Goal: Task Accomplishment & Management: Use online tool/utility

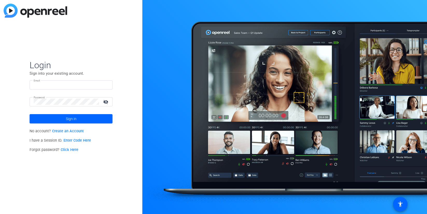
type input "[PERSON_NAME][EMAIL_ADDRESS][DOMAIN_NAME]"
click at [75, 119] on span "Sign in" at bounding box center [71, 118] width 11 height 13
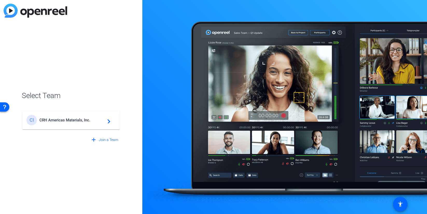
click at [75, 119] on span "CRH Americas Materials, Inc." at bounding box center [71, 120] width 65 height 5
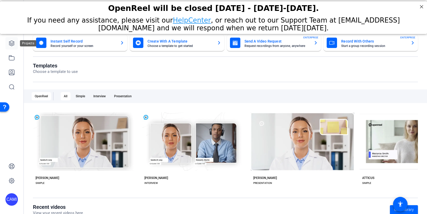
click at [13, 46] on icon at bounding box center [12, 43] width 6 height 6
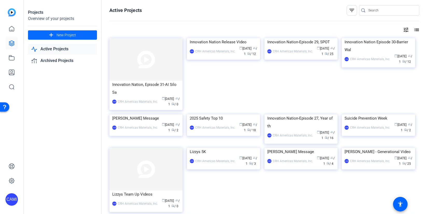
click at [53, 36] on mat-icon "add" at bounding box center [51, 35] width 6 height 6
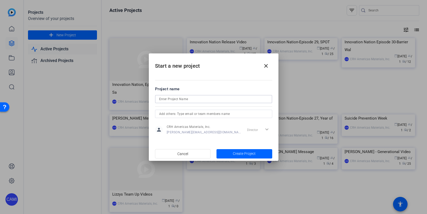
click at [189, 100] on input at bounding box center [213, 99] width 109 height 6
type input "Lizzys 8th Annual 5K Walk/run"
click at [242, 153] on span "Create Project" at bounding box center [244, 153] width 23 height 5
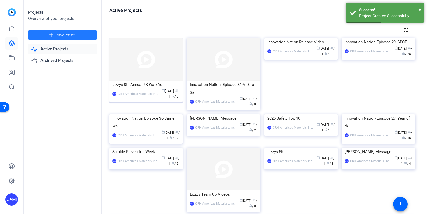
click at [158, 76] on img at bounding box center [145, 59] width 73 height 43
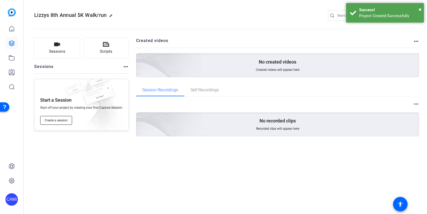
click at [55, 122] on span "Create a session" at bounding box center [56, 120] width 23 height 4
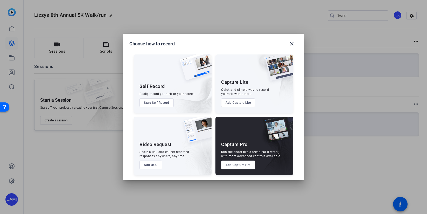
click at [238, 167] on button "Add Capture Pro" at bounding box center [238, 164] width 34 height 9
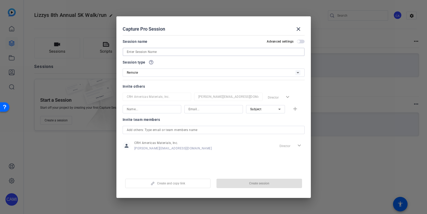
click at [184, 52] on input at bounding box center [214, 52] width 174 height 6
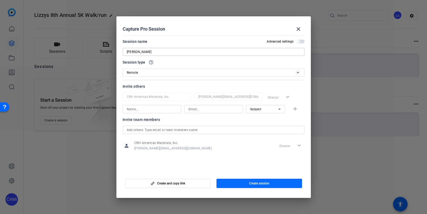
type input "[PERSON_NAME]"
click at [259, 184] on span "Create session" at bounding box center [259, 183] width 20 height 4
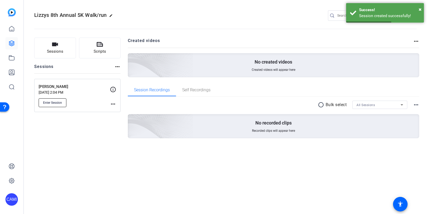
click at [49, 101] on span "Enter Session" at bounding box center [52, 103] width 19 height 4
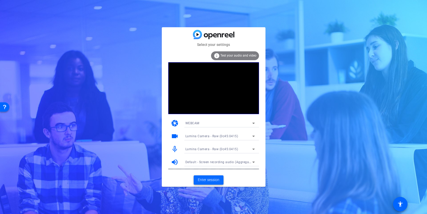
click at [215, 180] on span "Enter session" at bounding box center [209, 179] width 22 height 5
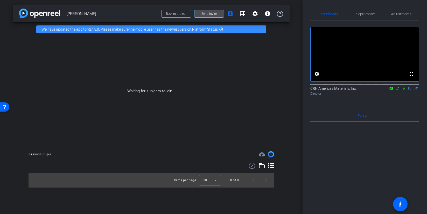
click at [208, 16] on span at bounding box center [208, 14] width 29 height 12
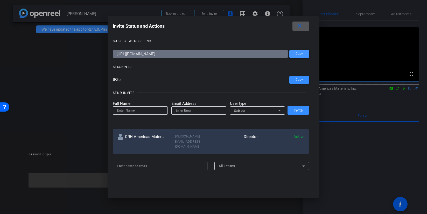
click at [296, 55] on span "Copy" at bounding box center [299, 54] width 7 height 4
